Goal: Task Accomplishment & Management: Use online tool/utility

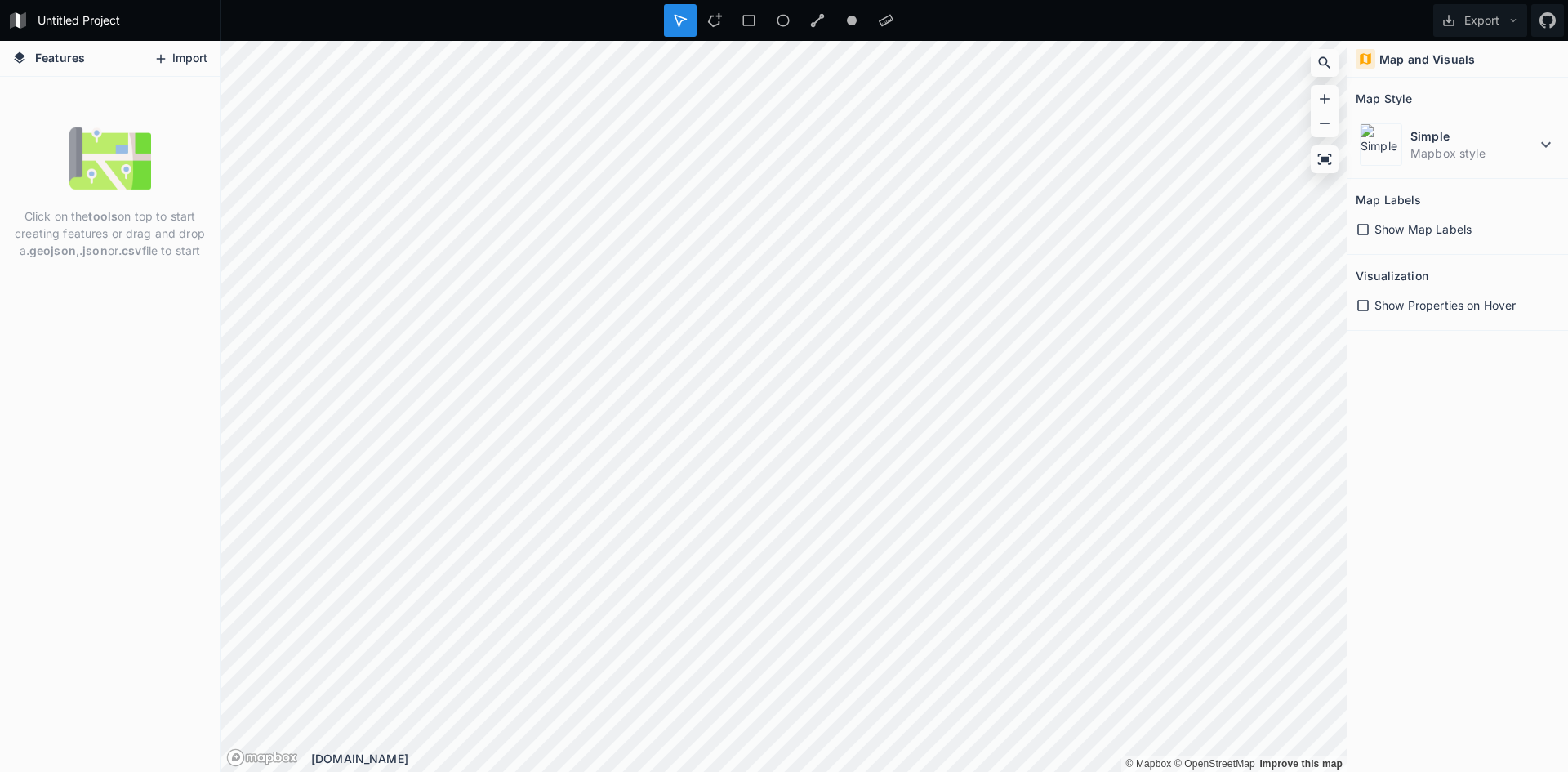
click at [184, 57] on button "Import" at bounding box center [180, 58] width 71 height 26
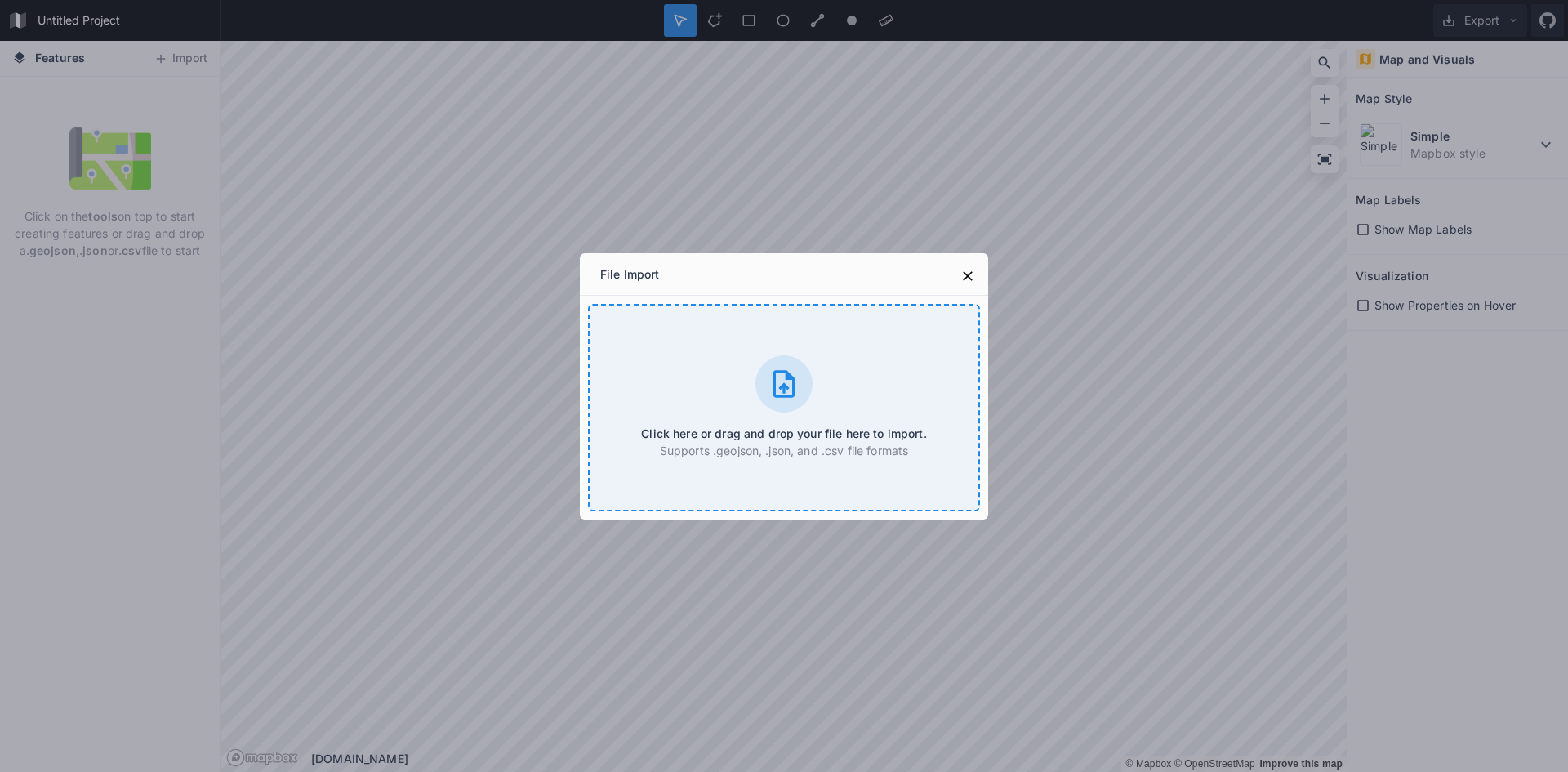
click at [766, 384] on div at bounding box center [783, 384] width 57 height 57
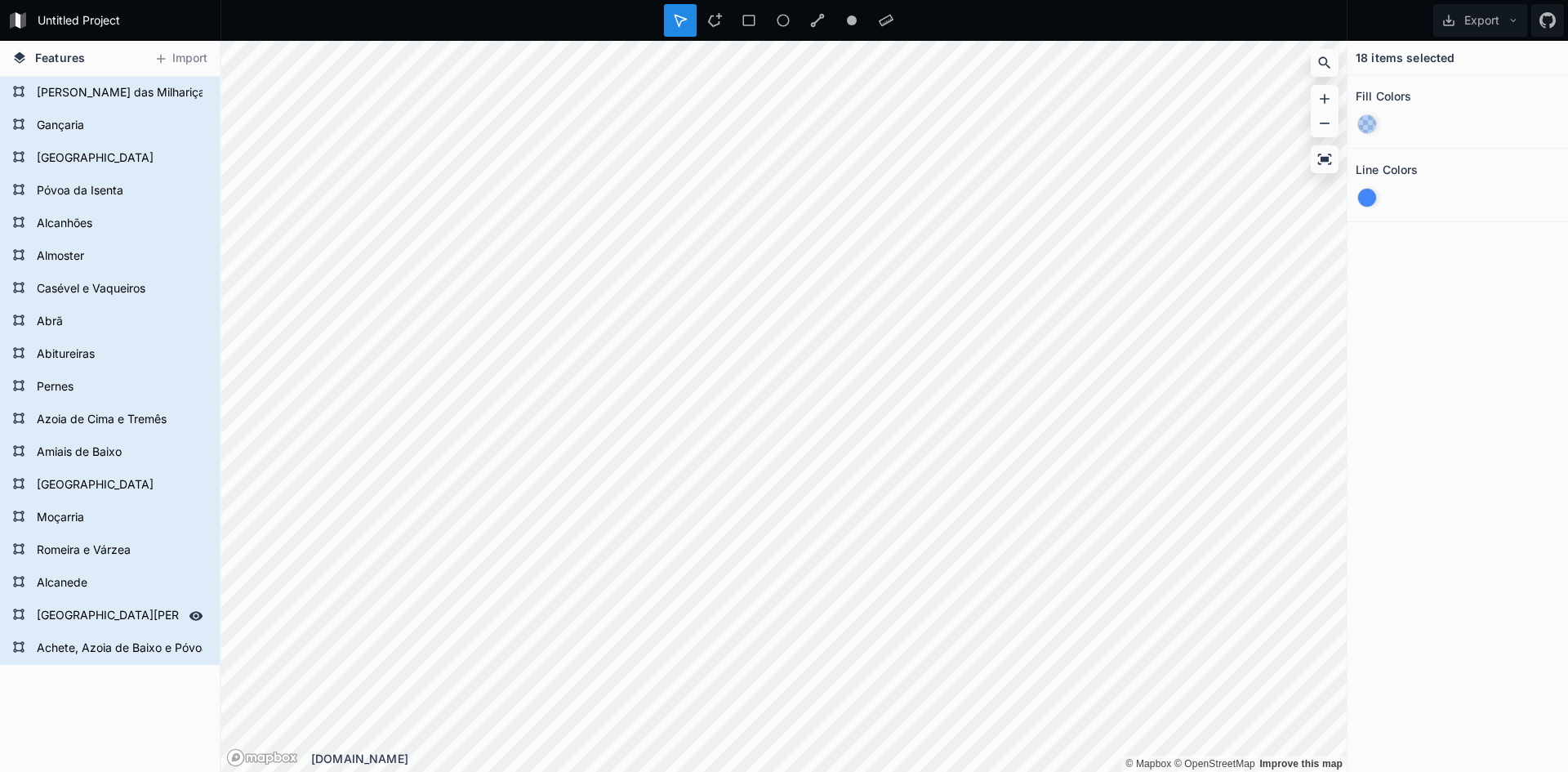
click at [62, 607] on form "[GEOGRAPHIC_DATA][PERSON_NAME][PERSON_NAME][GEOGRAPHIC_DATA][PERSON_NAME]" at bounding box center [108, 616] width 153 height 24
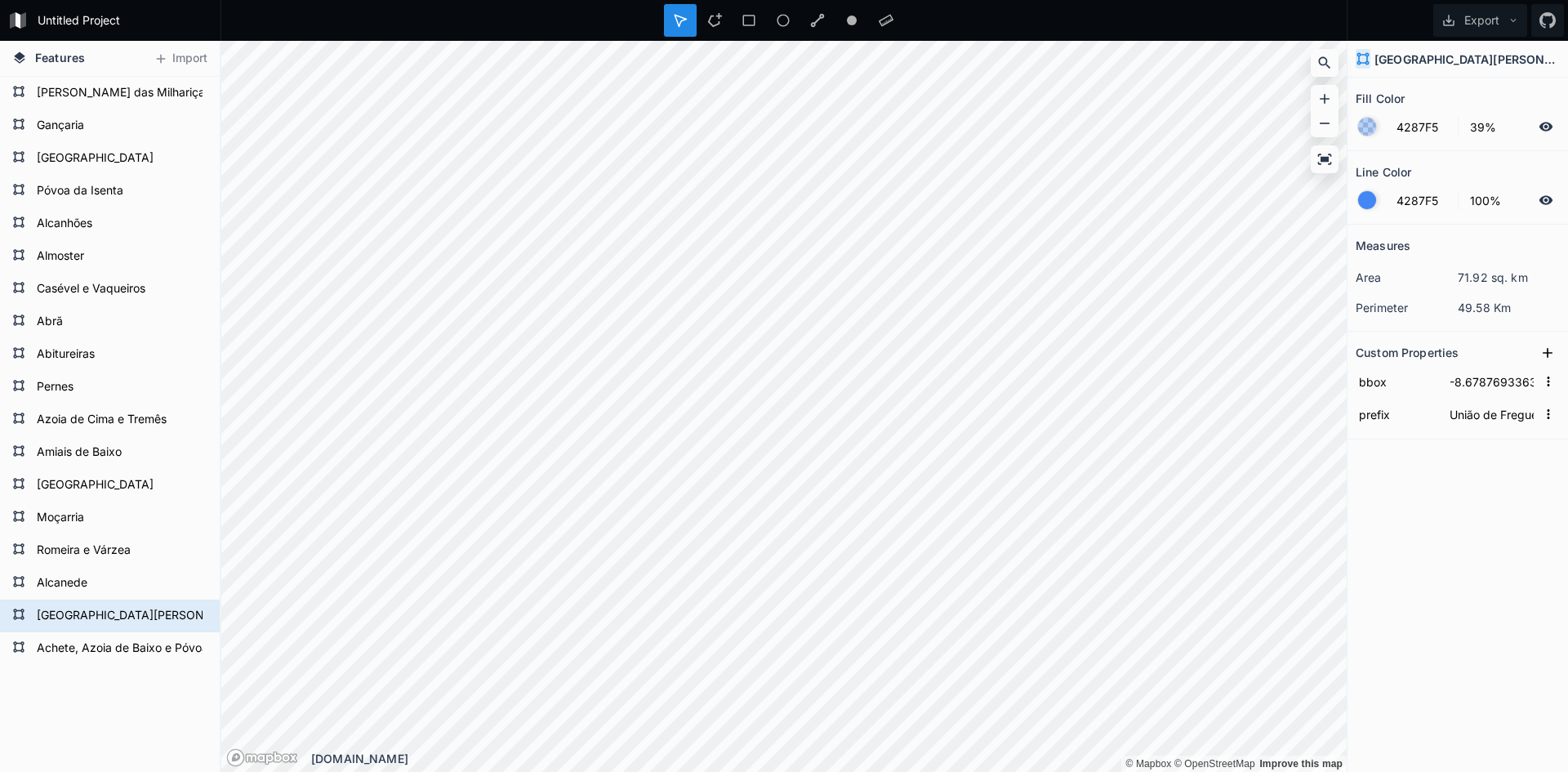
click at [1419, 53] on h4 "[GEOGRAPHIC_DATA][PERSON_NAME][PERSON_NAME][GEOGRAPHIC_DATA][PERSON_NAME]" at bounding box center [1467, 59] width 185 height 17
click at [135, 616] on form "[GEOGRAPHIC_DATA][PERSON_NAME][PERSON_NAME][GEOGRAPHIC_DATA][PERSON_NAME]" at bounding box center [108, 616] width 153 height 24
click at [135, 616] on input "[GEOGRAPHIC_DATA][PERSON_NAME][PERSON_NAME][GEOGRAPHIC_DATA][PERSON_NAME]" at bounding box center [108, 616] width 153 height 23
click at [159, 612] on input "[GEOGRAPHIC_DATA][PERSON_NAME][PERSON_NAME][GEOGRAPHIC_DATA][PERSON_NAME]" at bounding box center [108, 616] width 153 height 23
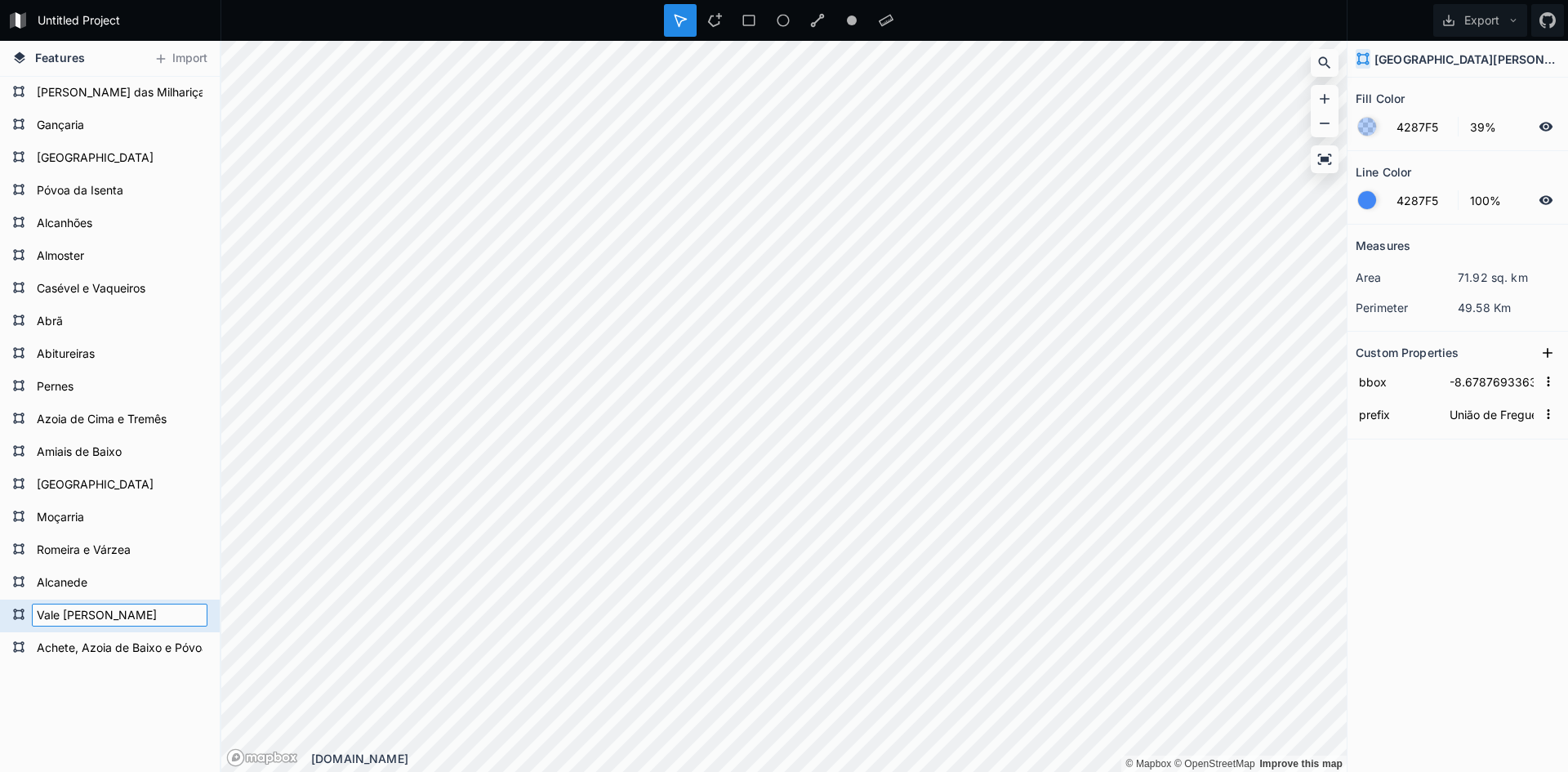
type input "Vale [PERSON_NAME]"
click input "submit" at bounding box center [0, 0] width 0 height 0
click at [1488, 415] on input "União de Freguesias de" at bounding box center [1491, 414] width 91 height 24
type input "Freguesia de"
click at [1497, 385] on input "-8.67876933630173,39.2657992638072,-8.56652820335964,39.3831108160087" at bounding box center [1491, 381] width 91 height 24
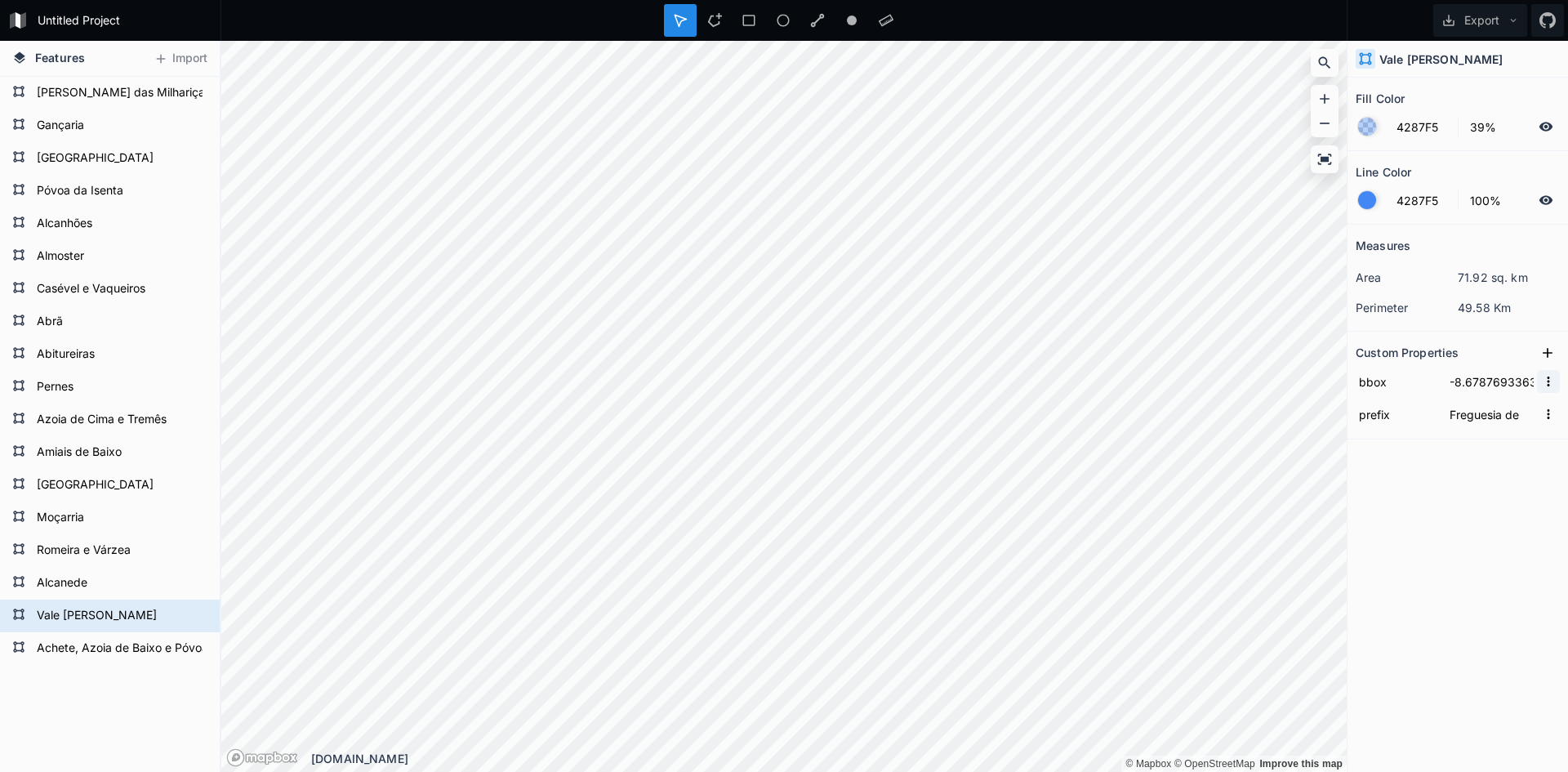
click at [1544, 381] on icon "button" at bounding box center [1548, 381] width 15 height 15
click at [1518, 379] on input "-8.67876933630173,39.2657992638072,-8.56652820335964,39.3831108160087" at bounding box center [1491, 381] width 91 height 24
paste input "= [ [-8.6519, 39.3029], [-8.5830, 39.3283] ]"
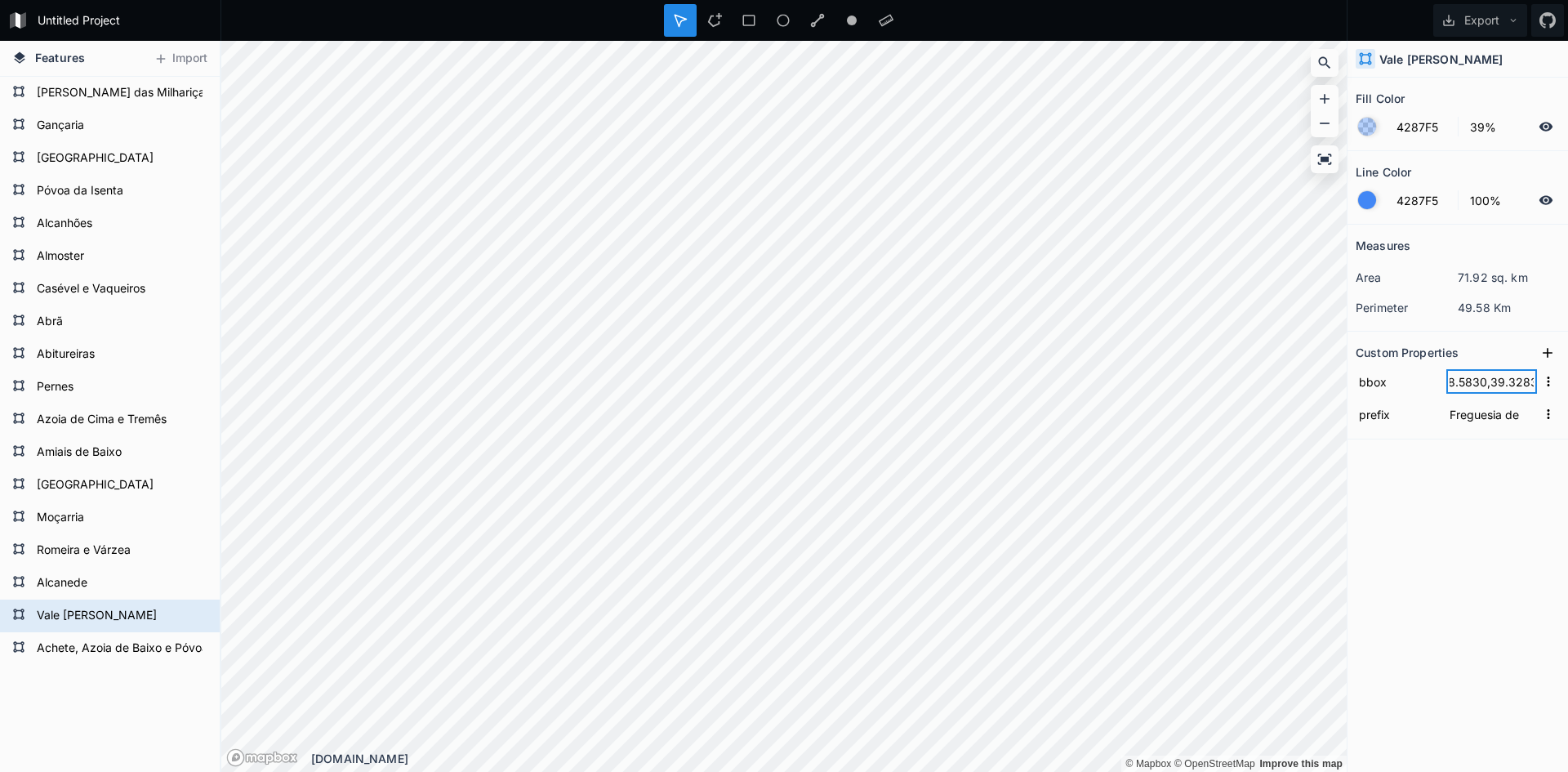
scroll to position [0, 99]
click input "submit" at bounding box center [0, 0] width 0 height 0
click at [1044, 435] on div "Modify" at bounding box center [1083, 451] width 164 height 33
click at [81, 587] on form "Alcanede" at bounding box center [119, 583] width 175 height 24
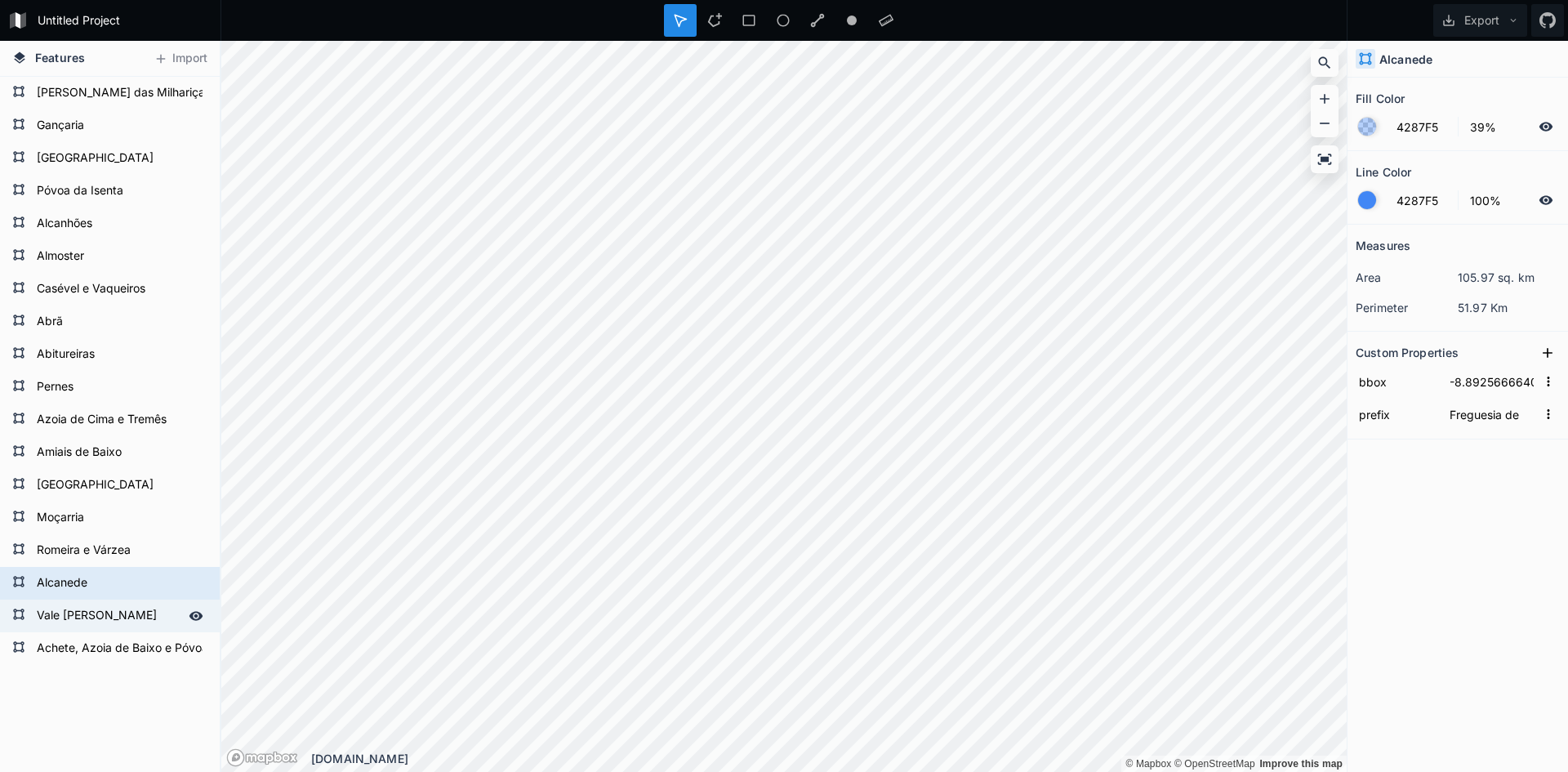
click at [88, 613] on form "Vale [PERSON_NAME]" at bounding box center [108, 616] width 153 height 24
click at [110, 609] on form "Vale [PERSON_NAME]" at bounding box center [108, 616] width 153 height 24
click at [117, 589] on form "Alcanede" at bounding box center [108, 583] width 153 height 24
click at [117, 604] on form "Vale [PERSON_NAME]" at bounding box center [108, 616] width 153 height 24
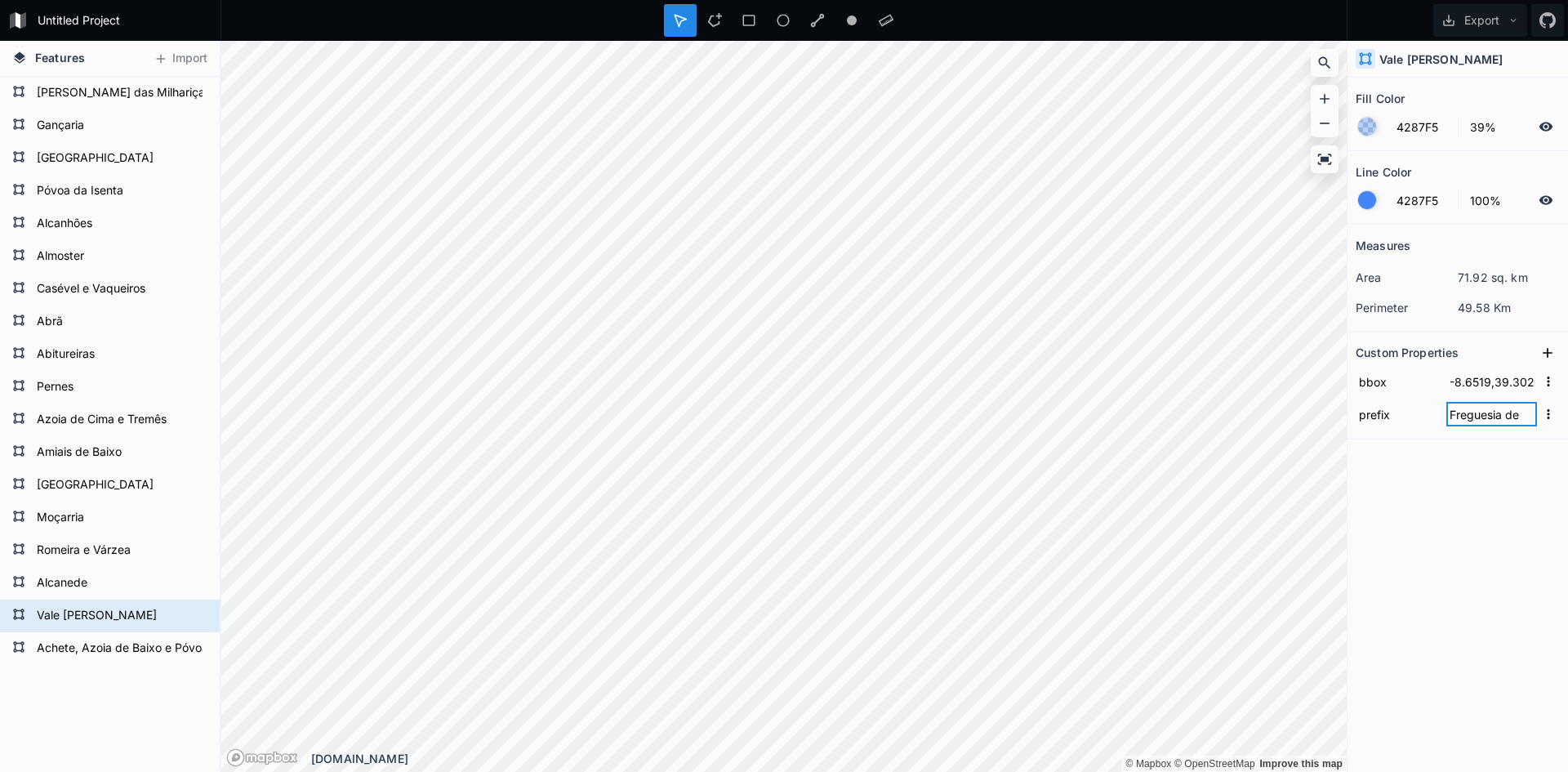
click at [1501, 412] on input "Freguesia de" at bounding box center [1491, 414] width 91 height 24
click at [1503, 386] on input "-8.6519,39.3029,-8.5830,39.3283" at bounding box center [1491, 381] width 91 height 24
type input "-8.65942442386389,39.366984132241,-8.55689461872784,39.4335096521213"
type input "União de Freguesias de"
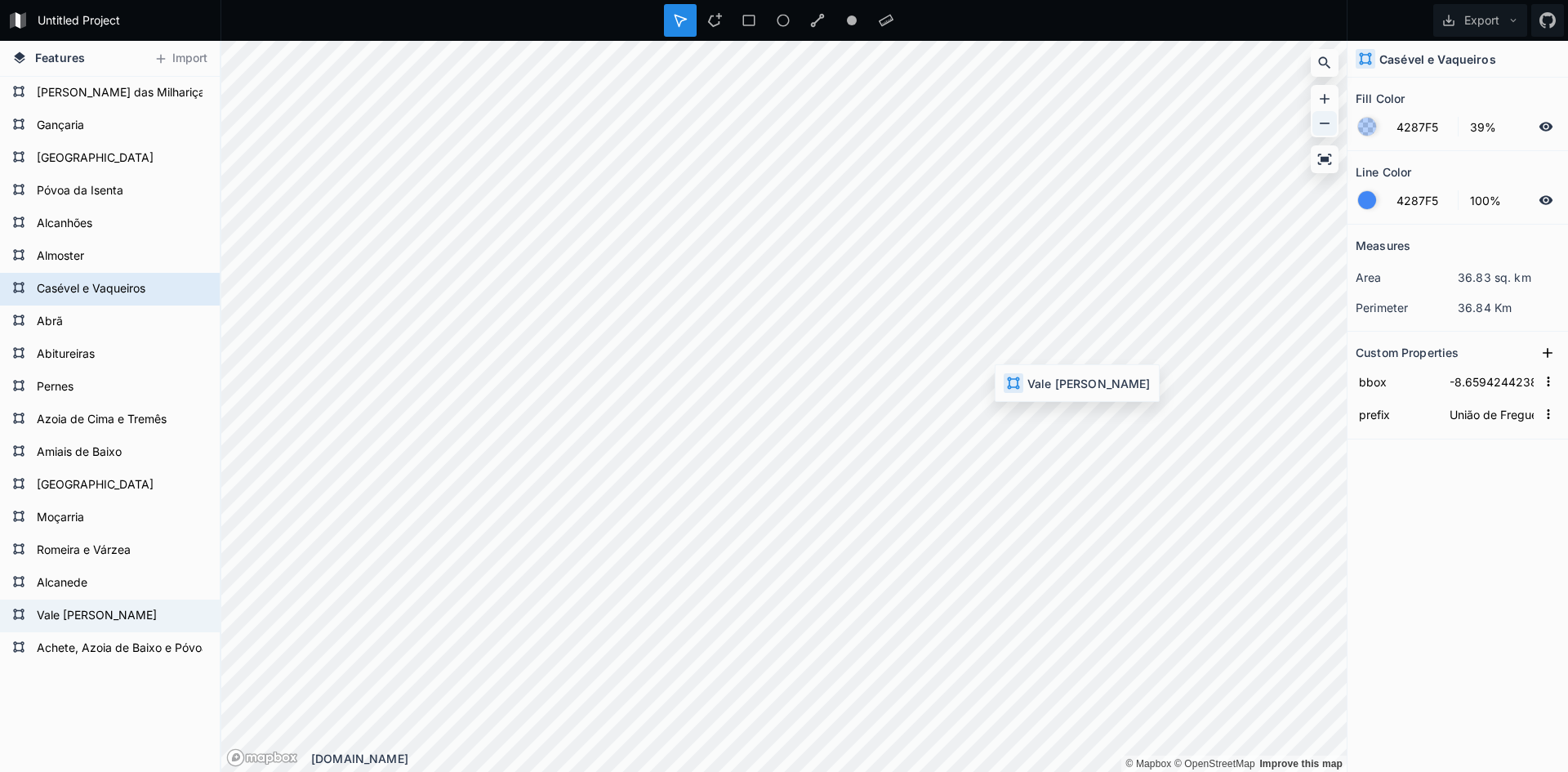
type input "-8.6519,39.3029,-8.5830,39.3283"
type input "Freguesia de"
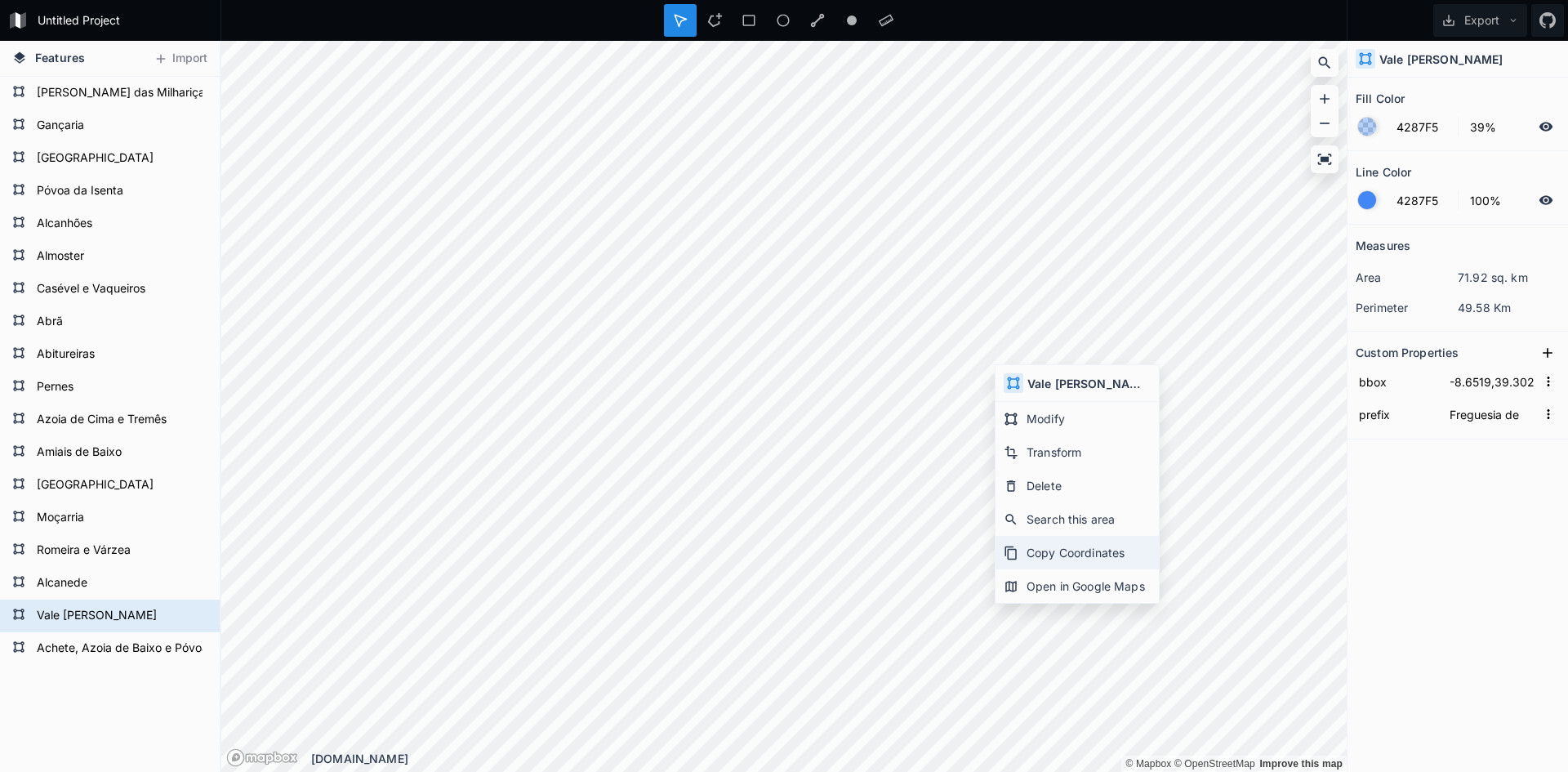
click at [1050, 569] on div "Copy Coordinates" at bounding box center [1077, 586] width 164 height 33
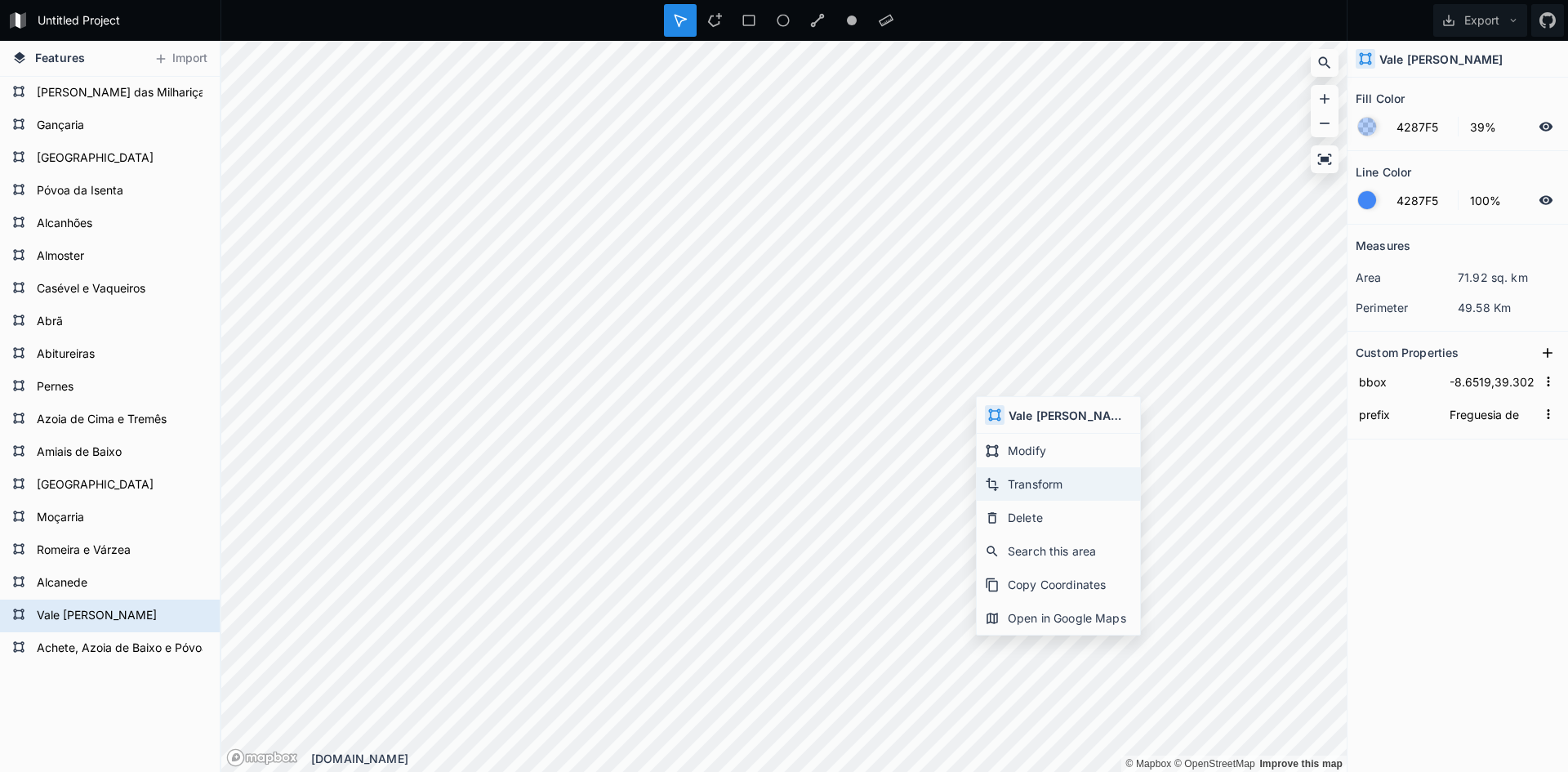
click at [1021, 501] on div "Transform" at bounding box center [1058, 518] width 164 height 33
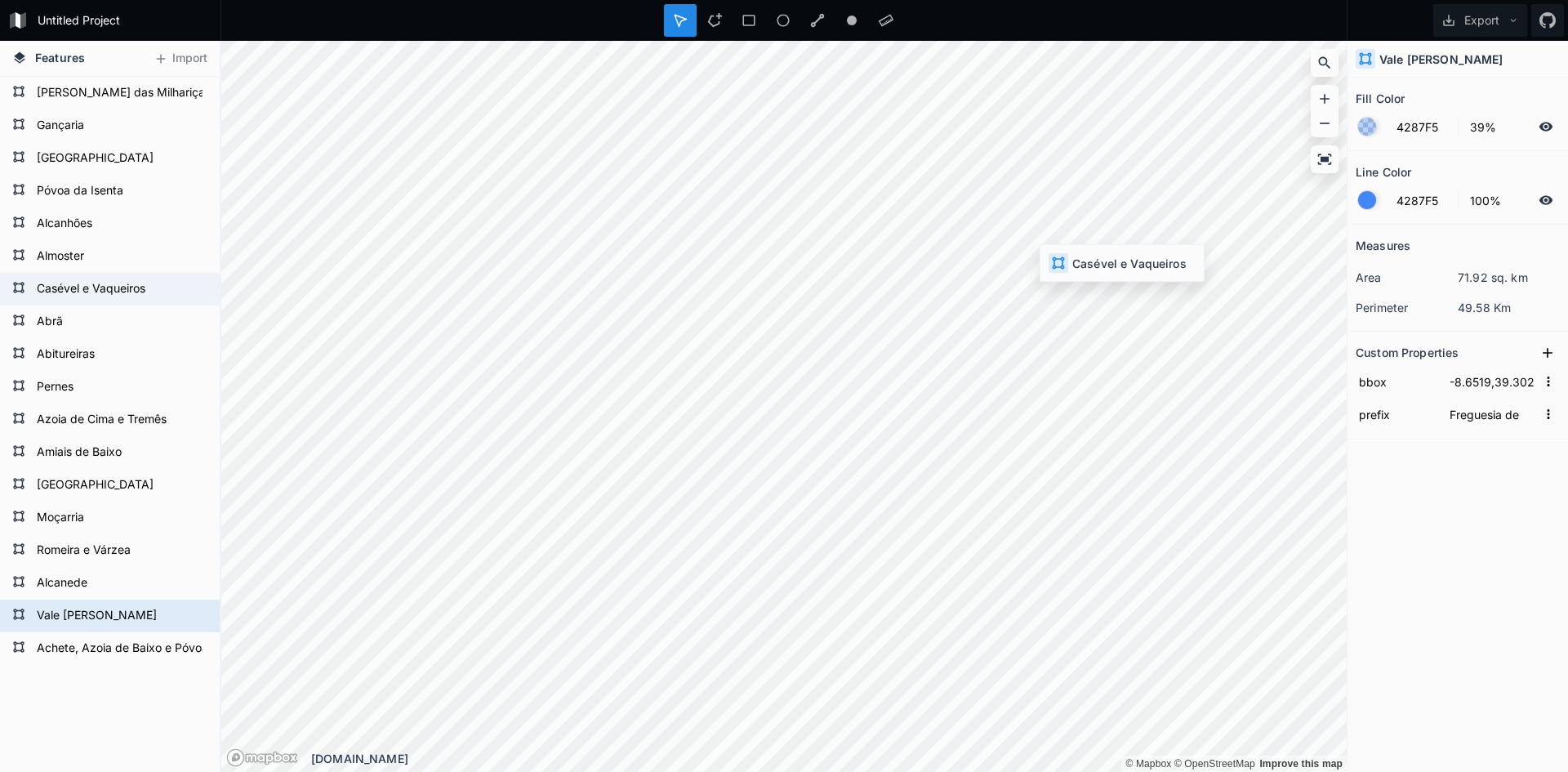
type input "-8.65942442386389,39.366984132241,-8.55689461872784,39.4335096521213"
type input "União de Freguesias de"
type input "-8.6519,39.3029,-8.5830,39.3283"
type input "Freguesia de"
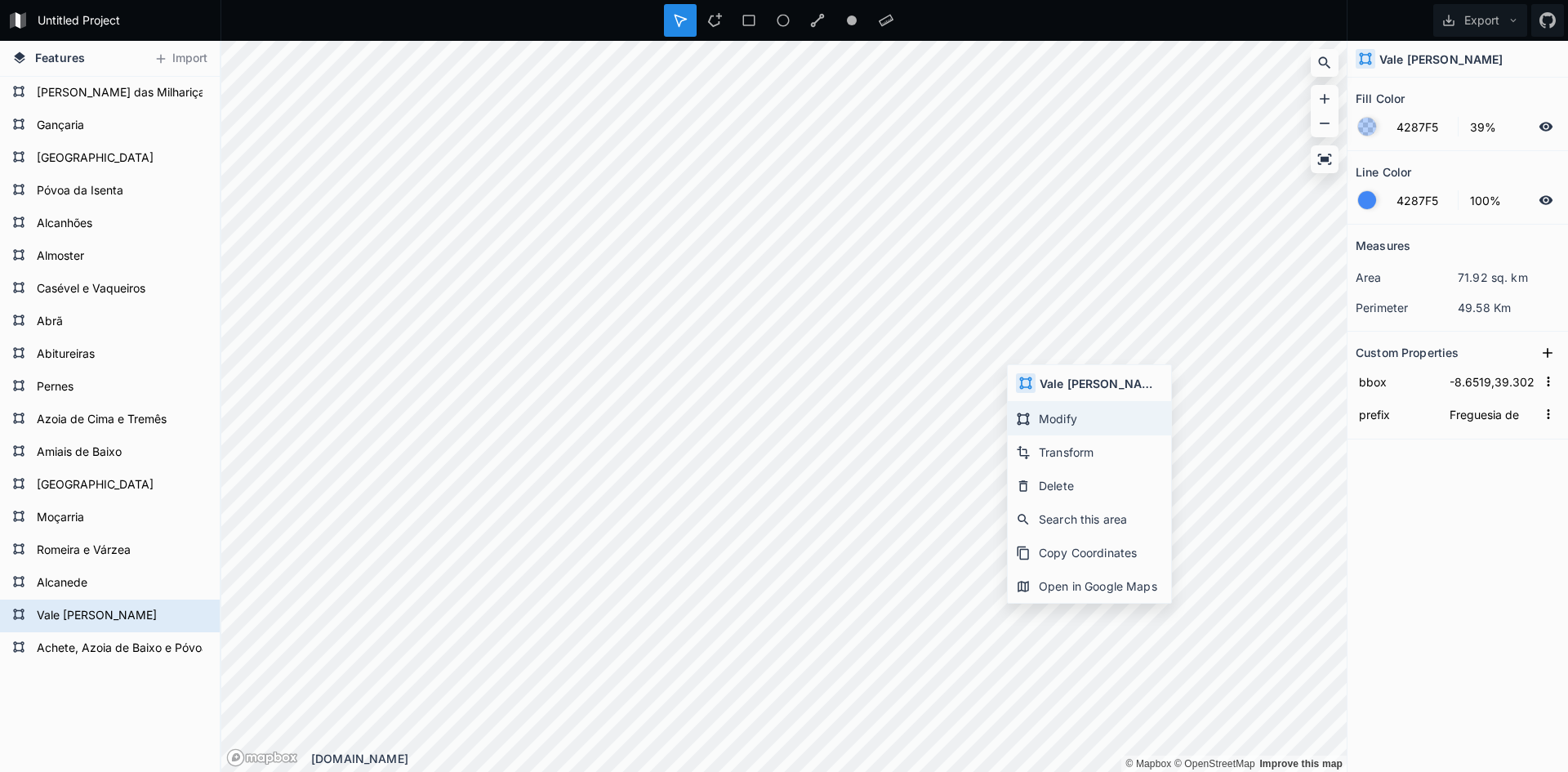
click at [1056, 435] on div "Modify" at bounding box center [1089, 452] width 164 height 33
click at [118, 613] on form "Vale [PERSON_NAME]" at bounding box center [108, 616] width 153 height 24
click at [84, 613] on form "Vale [PERSON_NAME]" at bounding box center [108, 616] width 153 height 24
click at [187, 637] on div "Delete" at bounding box center [208, 639] width 164 height 33
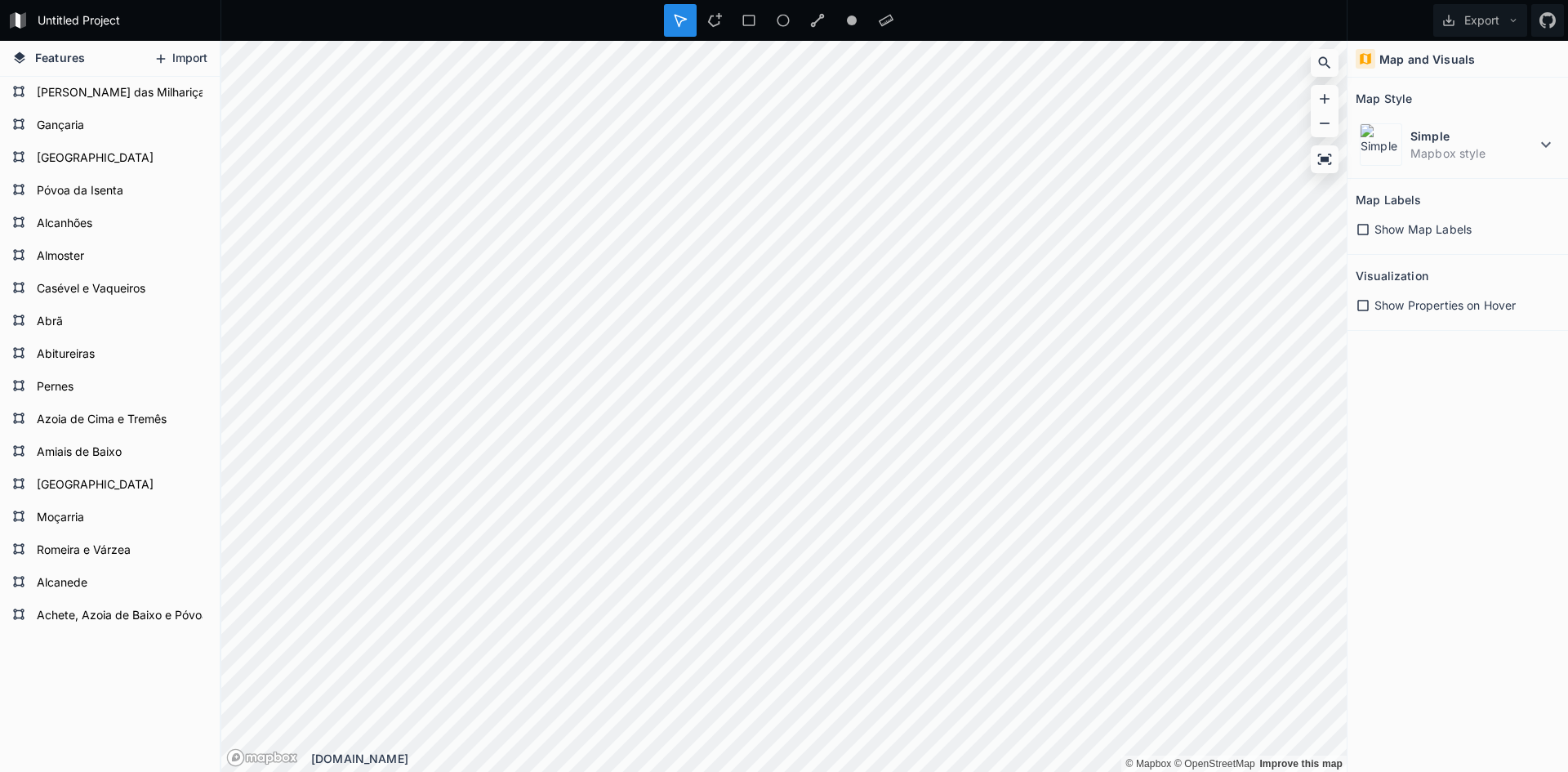
click at [191, 59] on button "Import" at bounding box center [180, 58] width 71 height 26
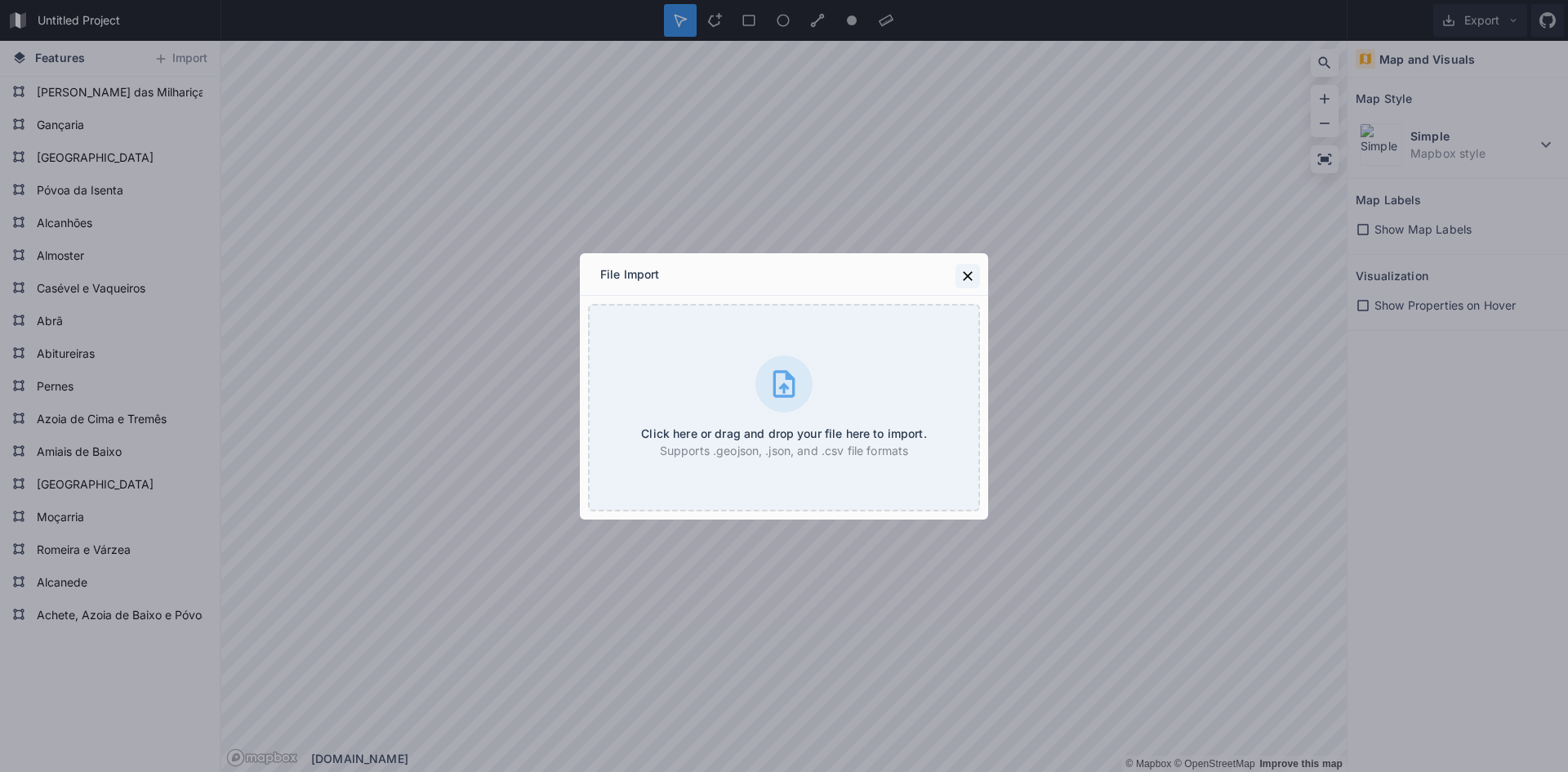
click at [966, 271] on icon at bounding box center [968, 277] width 17 height 17
